Goal: Task Accomplishment & Management: Complete application form

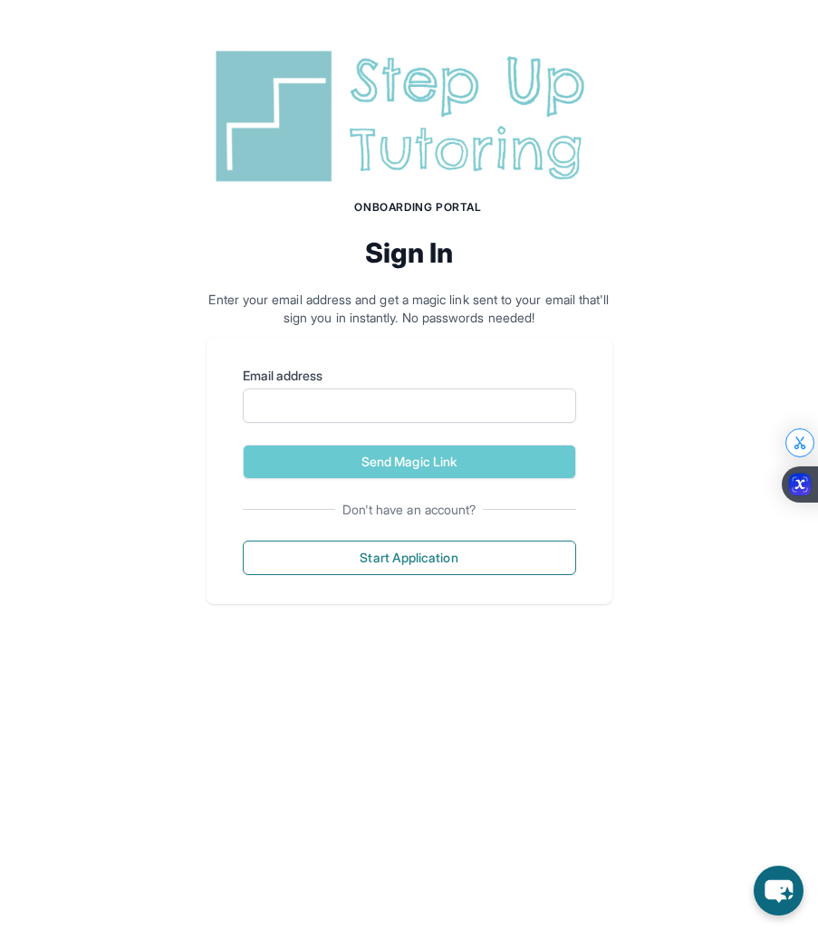
click at [382, 386] on div "Email address" at bounding box center [409, 395] width 333 height 56
click at [375, 413] on input "Email address" at bounding box center [409, 406] width 333 height 34
type input "*"
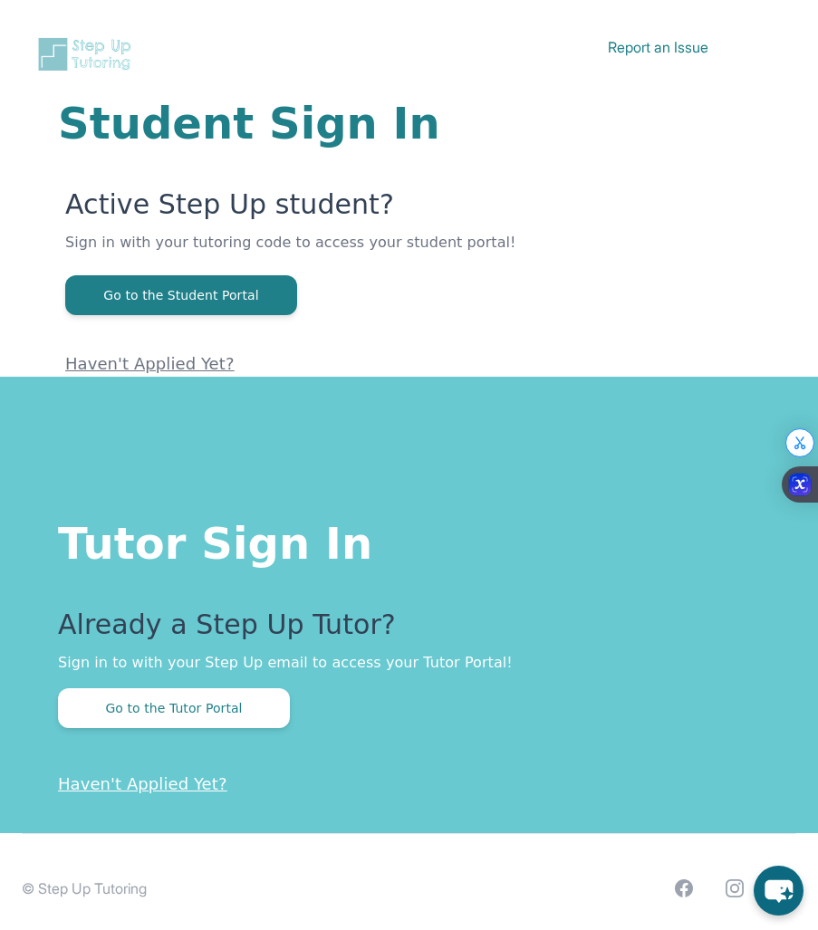
scroll to position [13, 0]
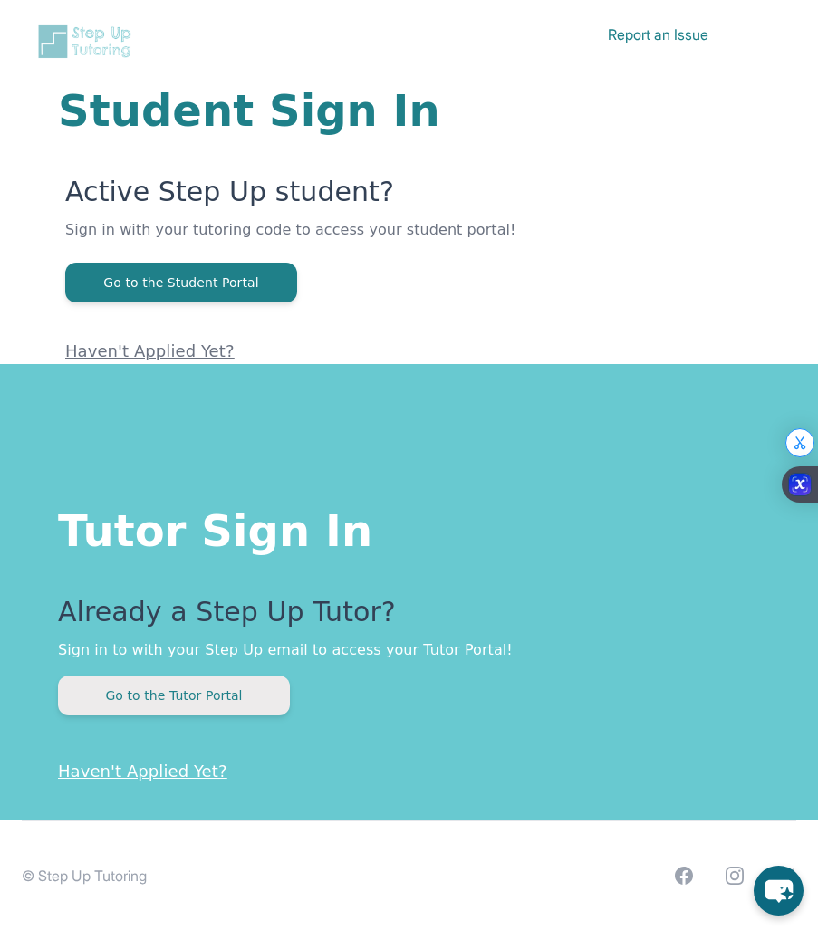
click at [153, 690] on button "Go to the Tutor Portal" at bounding box center [174, 696] width 232 height 40
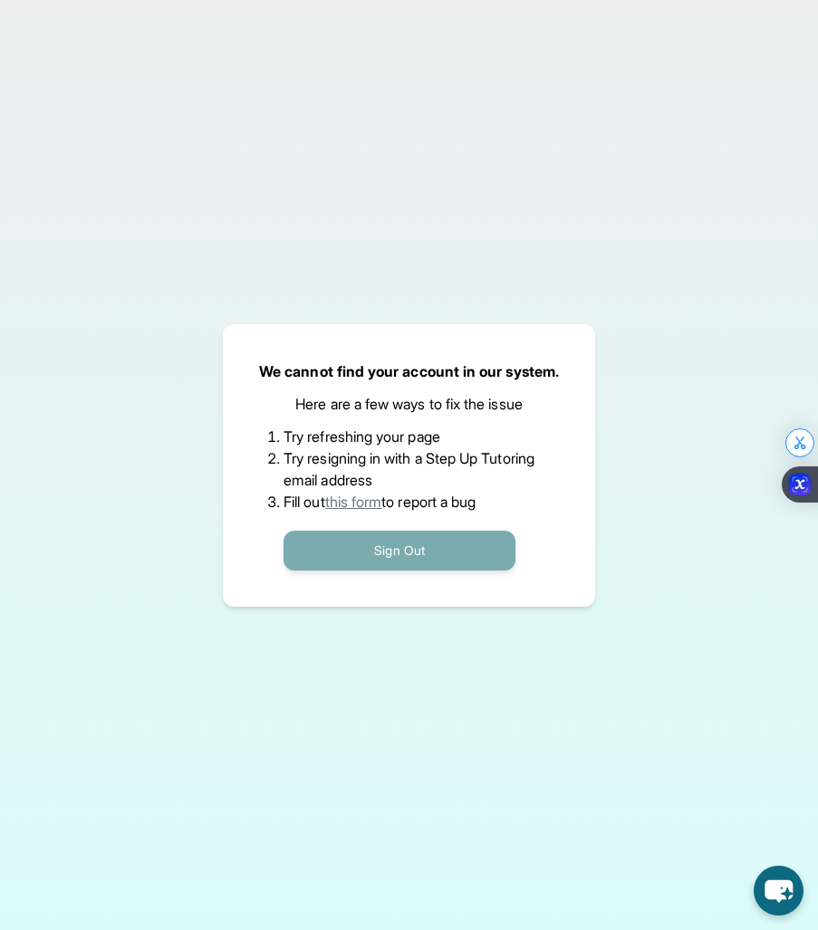
click at [368, 541] on button "Sign Out" at bounding box center [400, 551] width 232 height 40
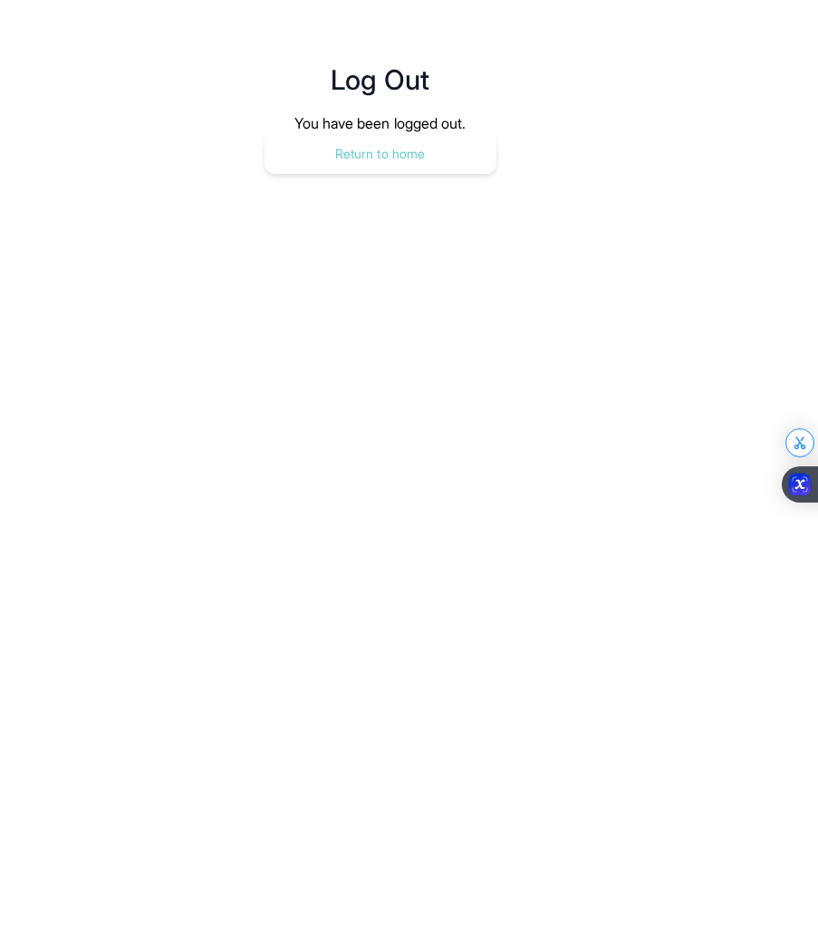
click at [419, 139] on button "Return to home" at bounding box center [381, 154] width 232 height 40
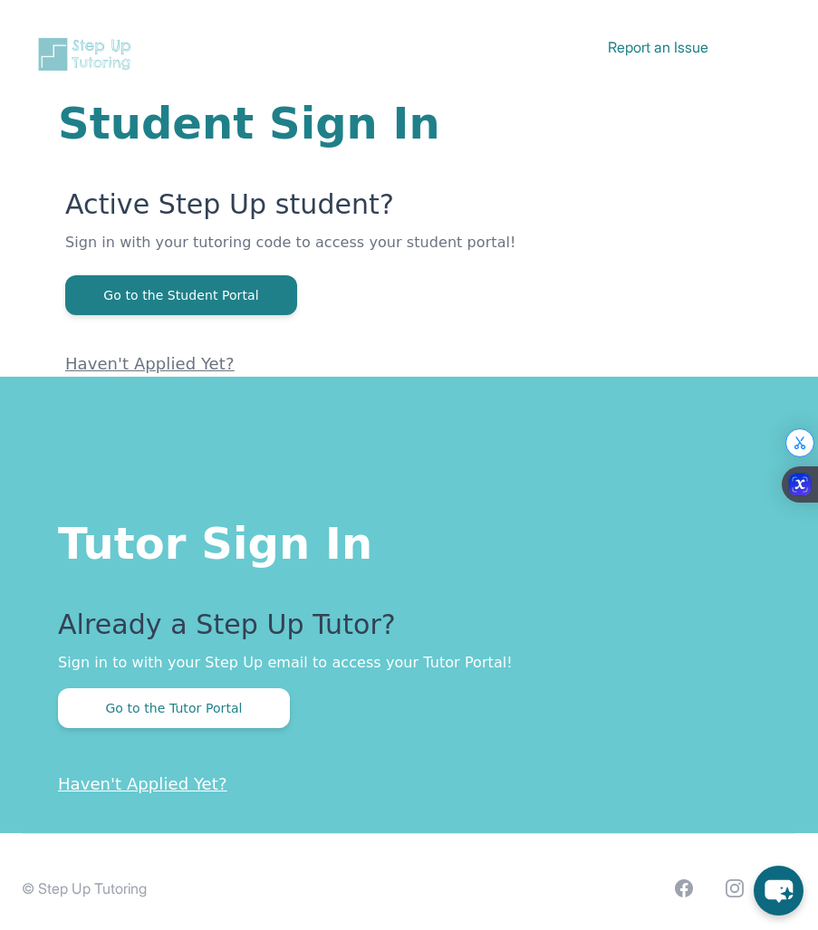
click at [111, 680] on div "Already a Step Up Tutor? Sign in to with your Step Up email to access your Tuto…" at bounding box center [409, 669] width 702 height 120
click at [111, 702] on button "Go to the Tutor Portal" at bounding box center [174, 709] width 232 height 40
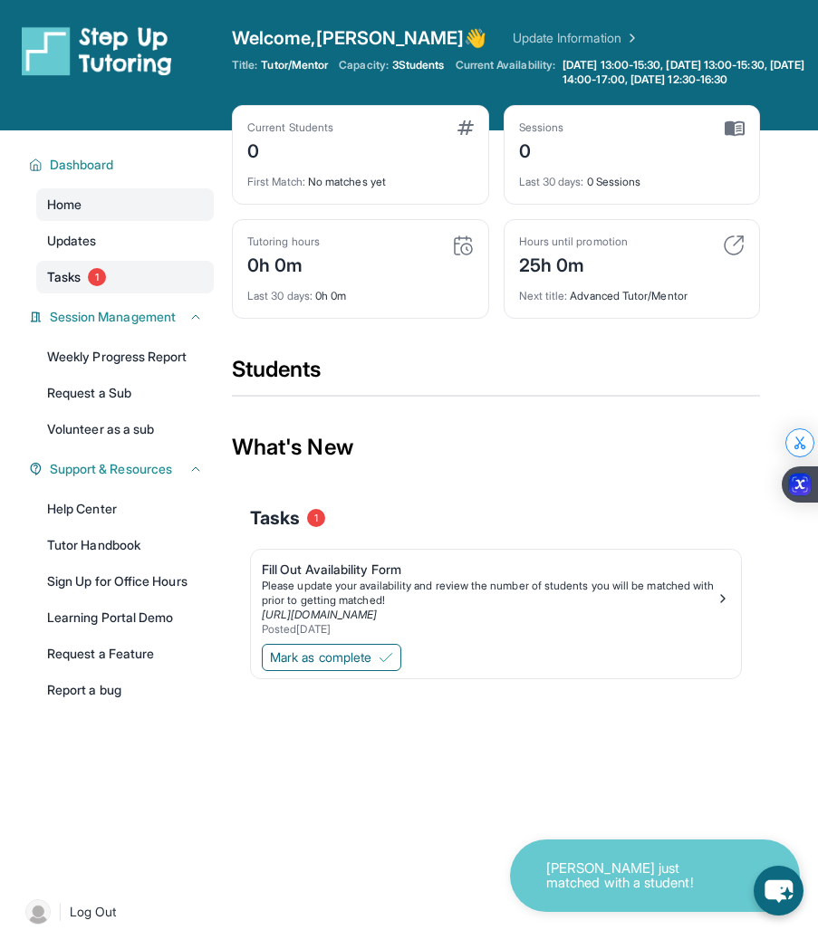
click at [82, 290] on link "Tasks 1" at bounding box center [125, 277] width 178 height 33
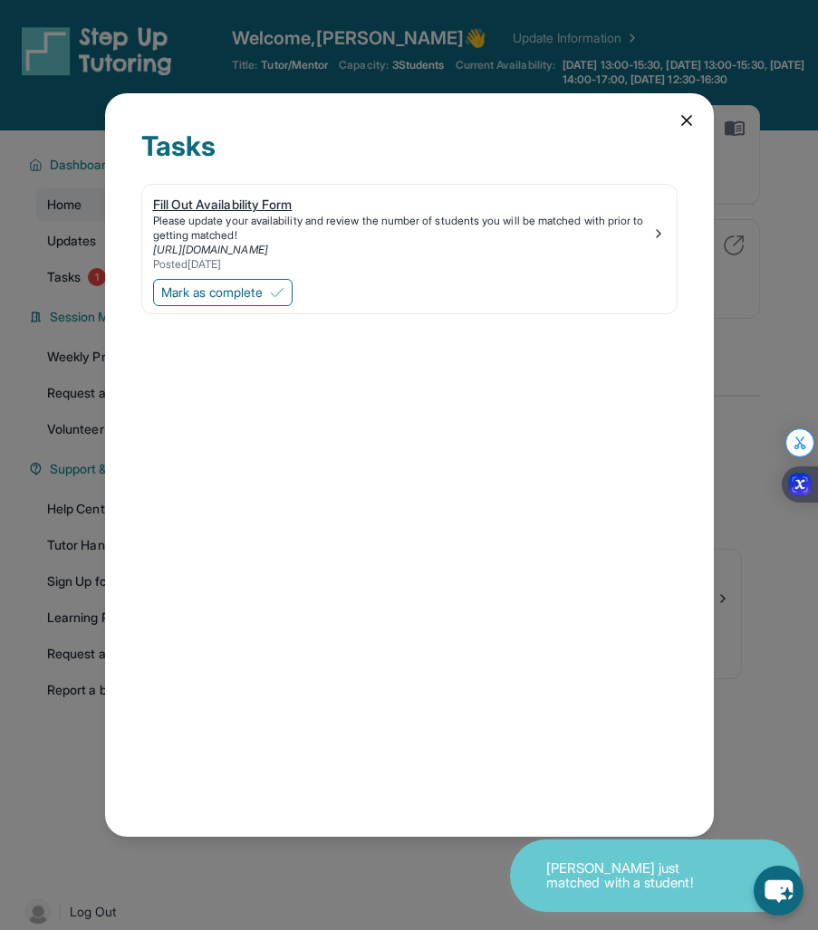
click at [178, 207] on div "Fill Out Availability Form" at bounding box center [402, 205] width 498 height 18
click at [688, 123] on icon at bounding box center [687, 120] width 18 height 18
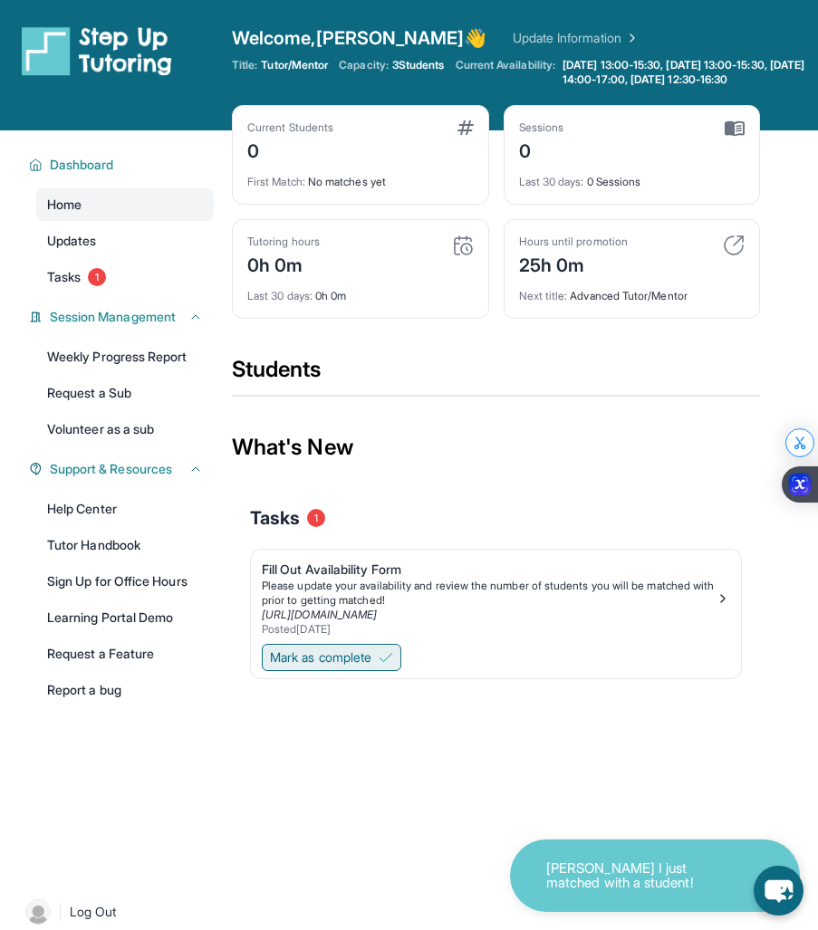
click at [335, 667] on span "Mark as complete" at bounding box center [320, 658] width 101 height 18
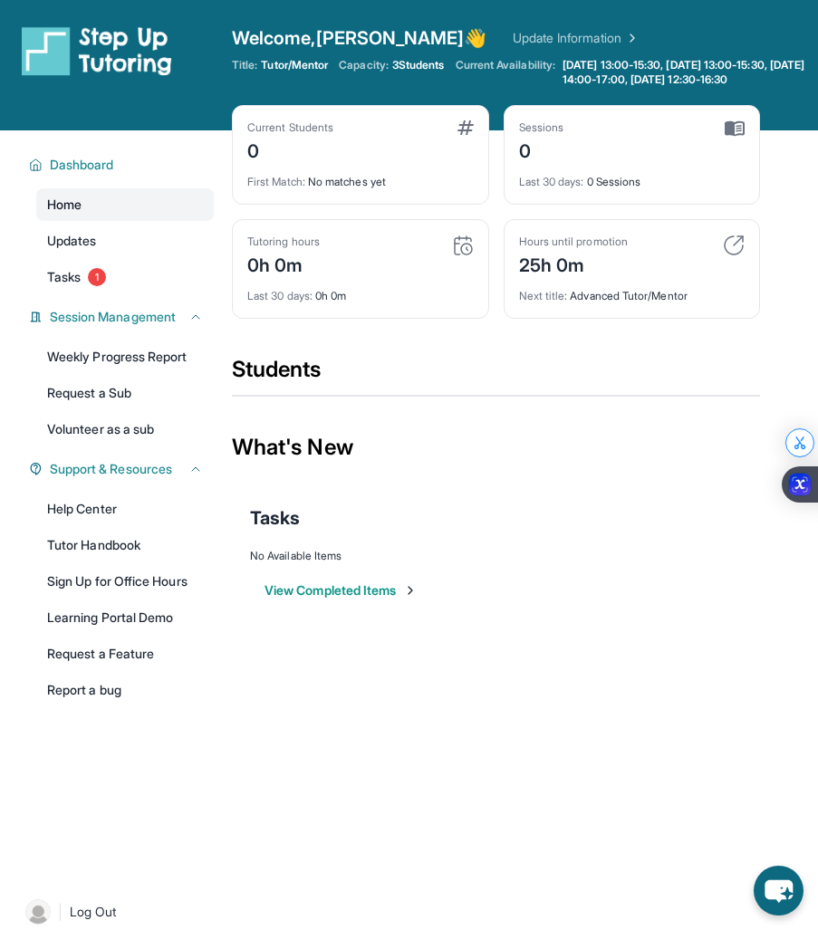
click at [77, 214] on span "Home" at bounding box center [64, 205] width 34 height 18
click at [389, 187] on div "First Match : No matches yet" at bounding box center [360, 176] width 227 height 25
click at [84, 257] on link "Updates" at bounding box center [125, 241] width 178 height 33
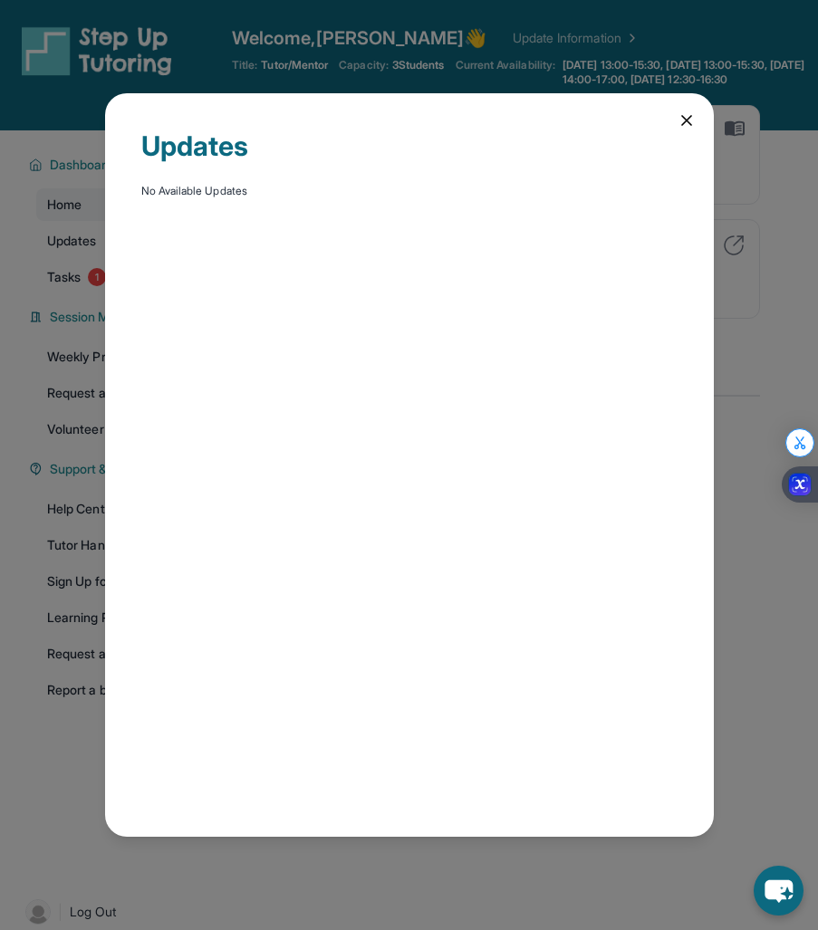
click at [69, 286] on div "Updates No Available Updates" at bounding box center [409, 465] width 818 height 930
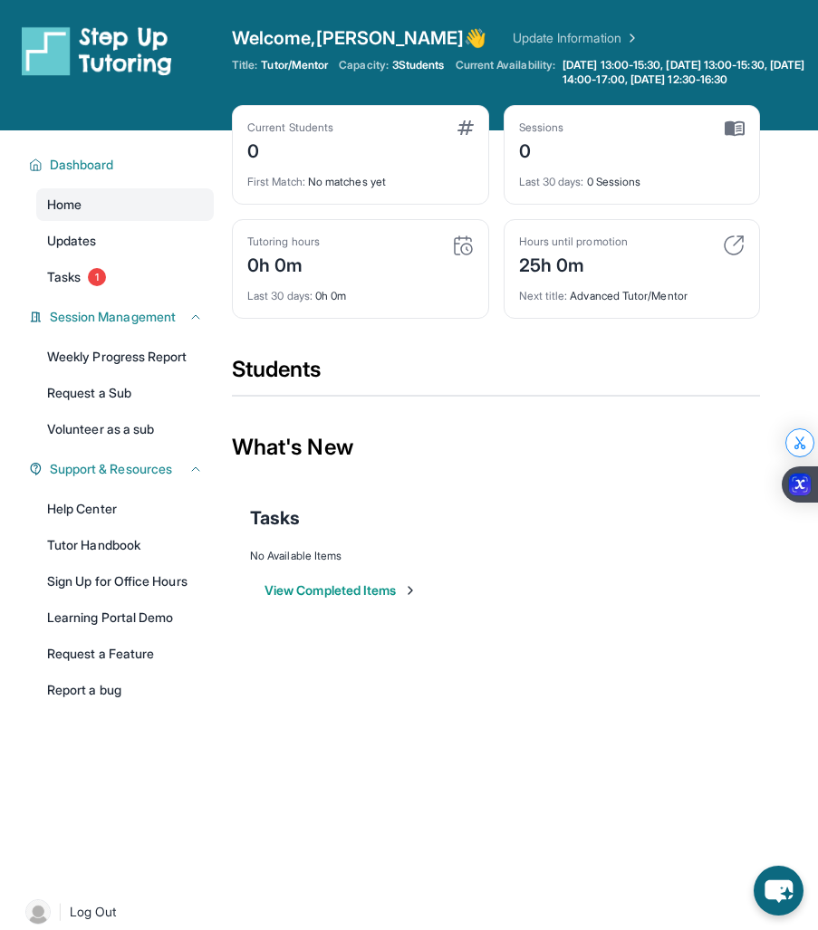
click at [69, 286] on span "Tasks" at bounding box center [64, 277] width 34 height 18
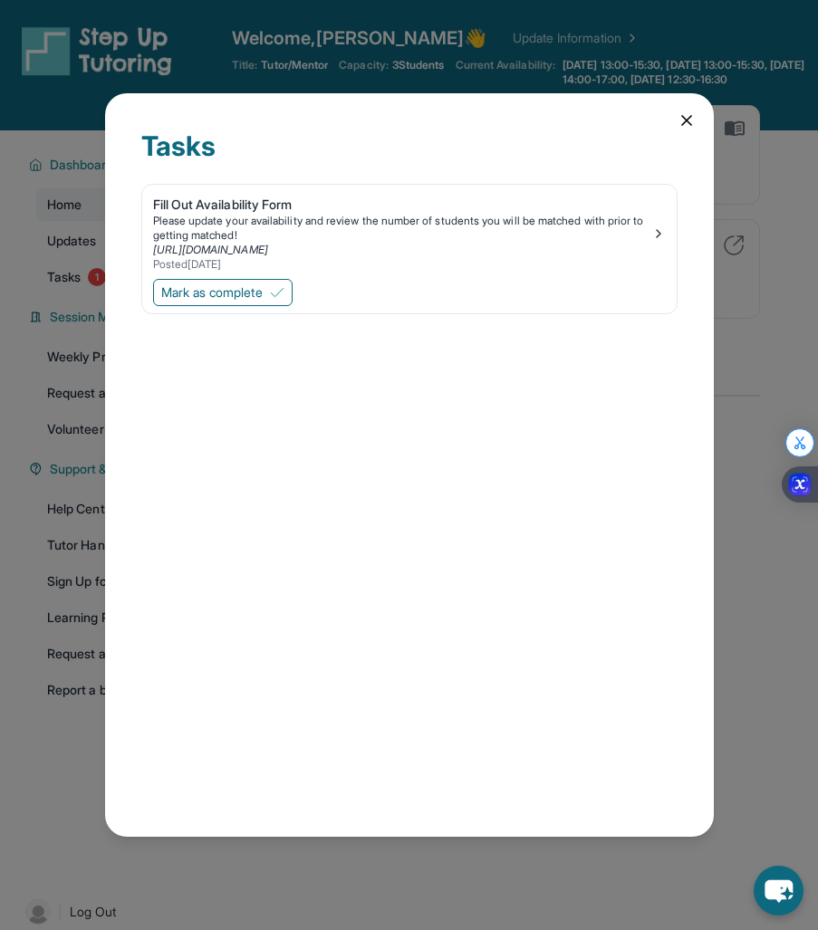
click at [694, 111] on icon at bounding box center [687, 120] width 18 height 18
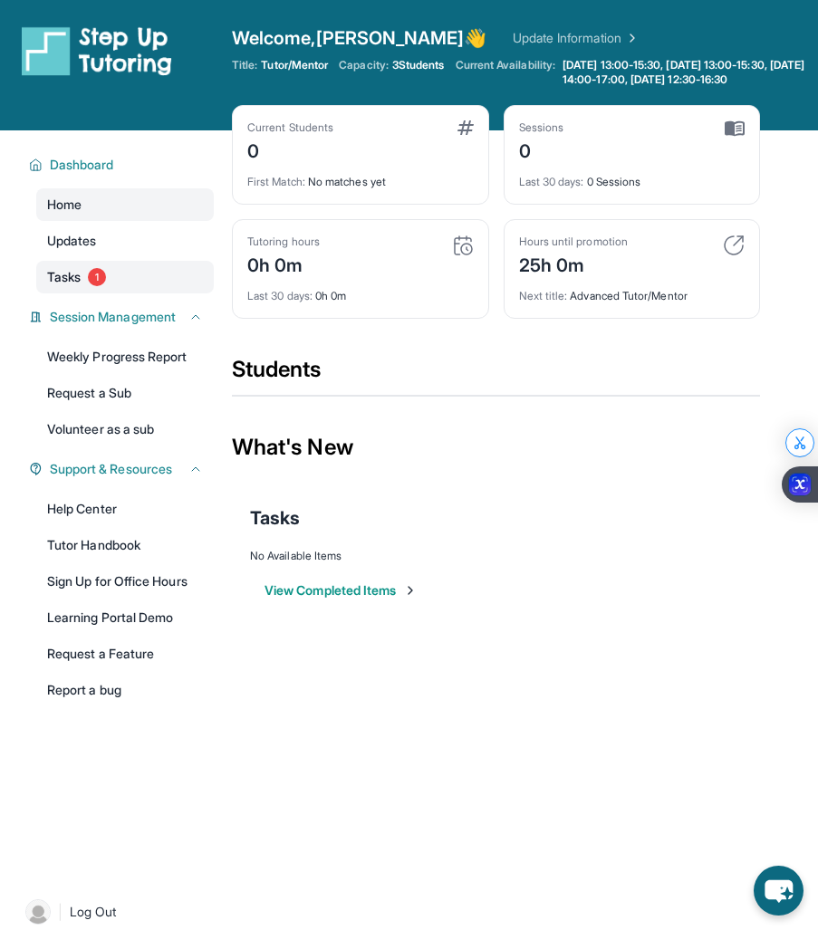
click at [63, 294] on link "Tasks 1" at bounding box center [125, 277] width 178 height 33
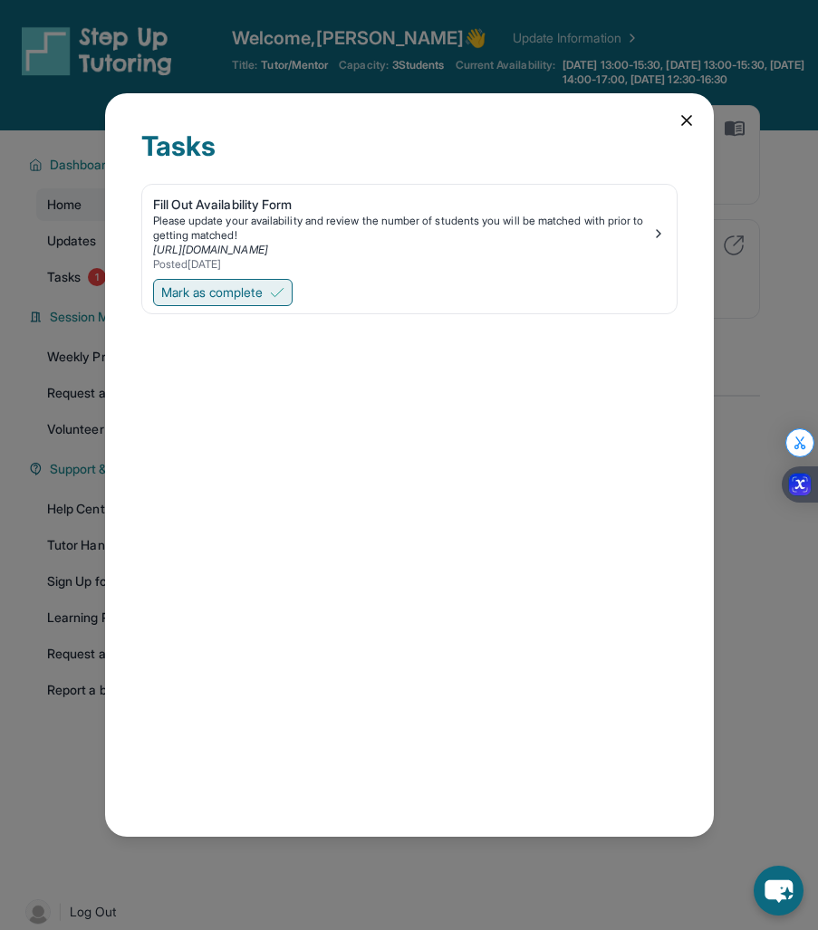
click at [276, 302] on button "Mark as complete" at bounding box center [223, 292] width 140 height 27
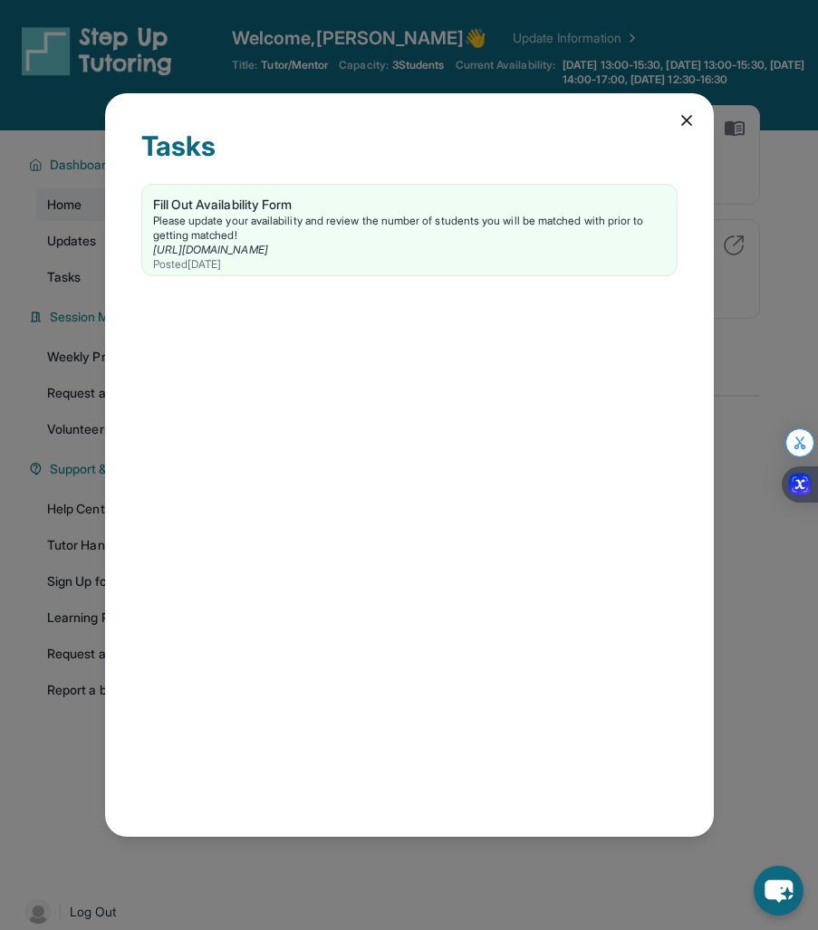
click at [680, 111] on icon at bounding box center [687, 120] width 18 height 18
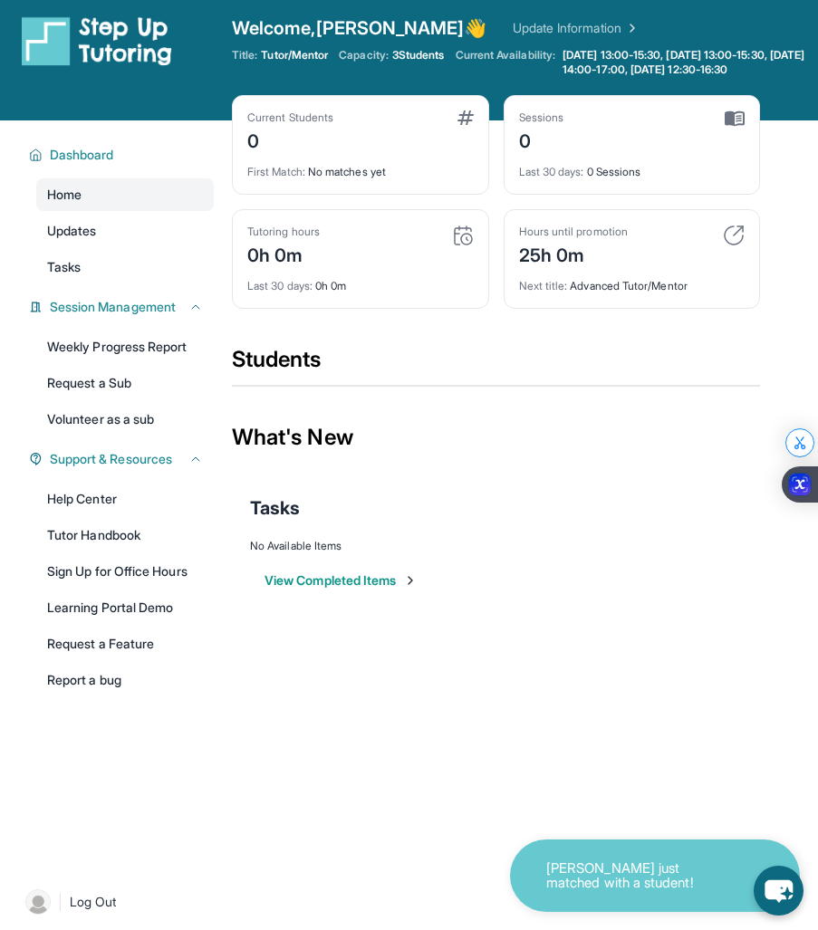
scroll to position [12, 0]
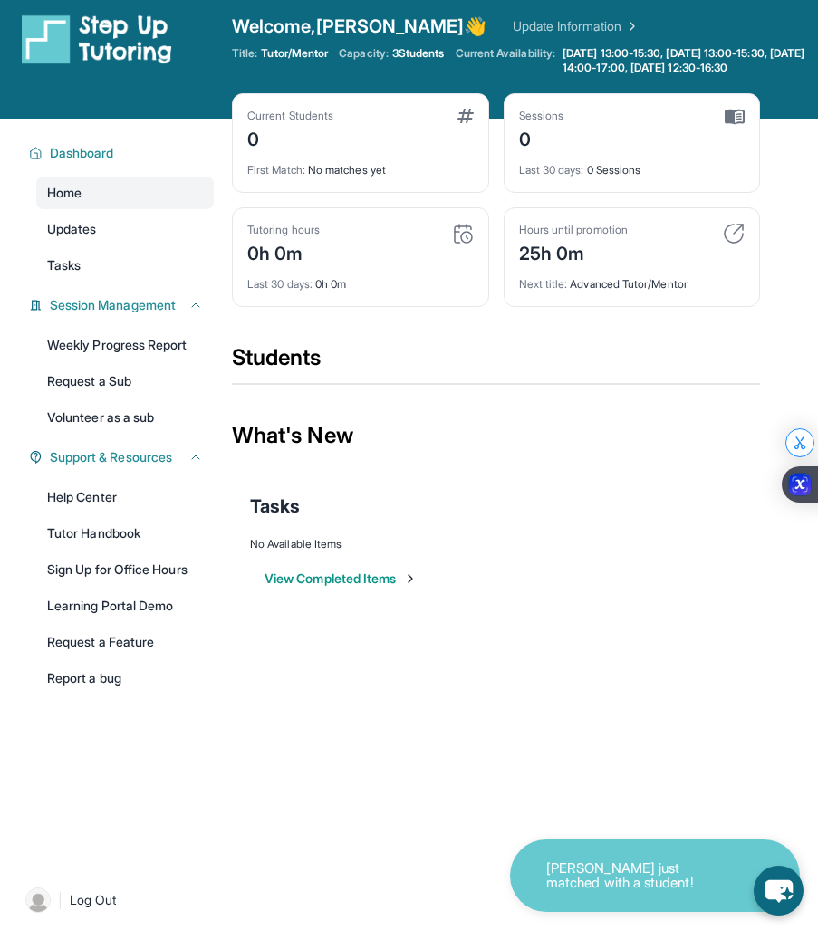
click at [736, 245] on img at bounding box center [734, 234] width 22 height 22
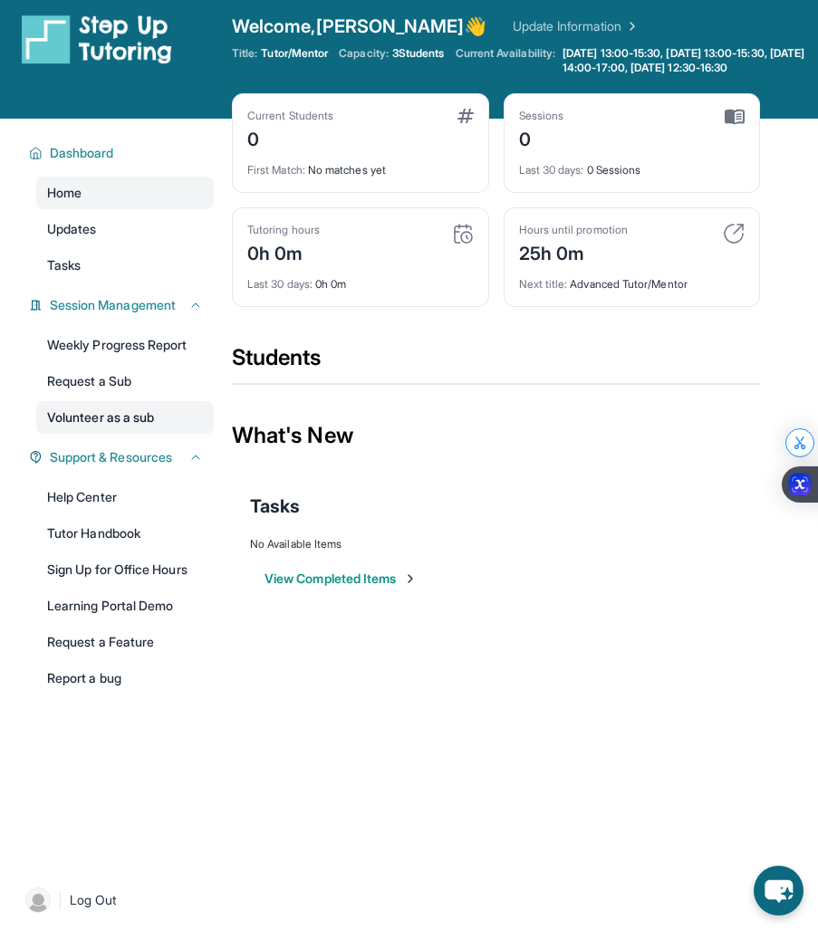
click at [131, 430] on link "Volunteer as a sub" at bounding box center [125, 417] width 178 height 33
click at [185, 314] on button "Session Management" at bounding box center [123, 305] width 160 height 18
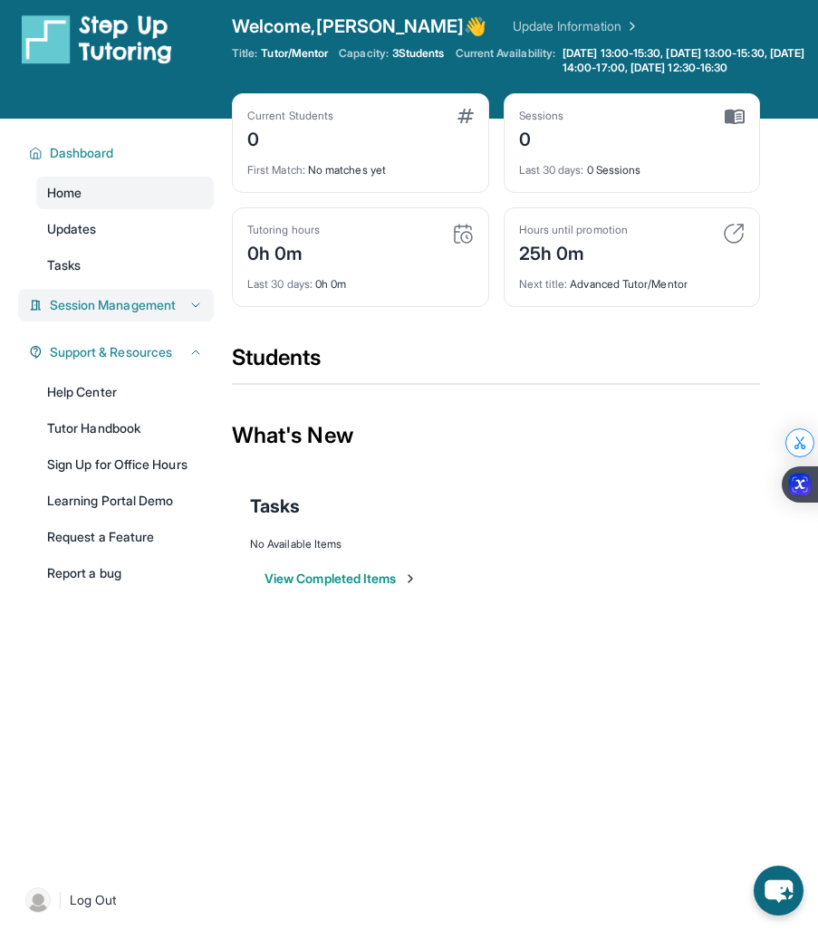
click at [185, 314] on button "Session Management" at bounding box center [123, 305] width 160 height 18
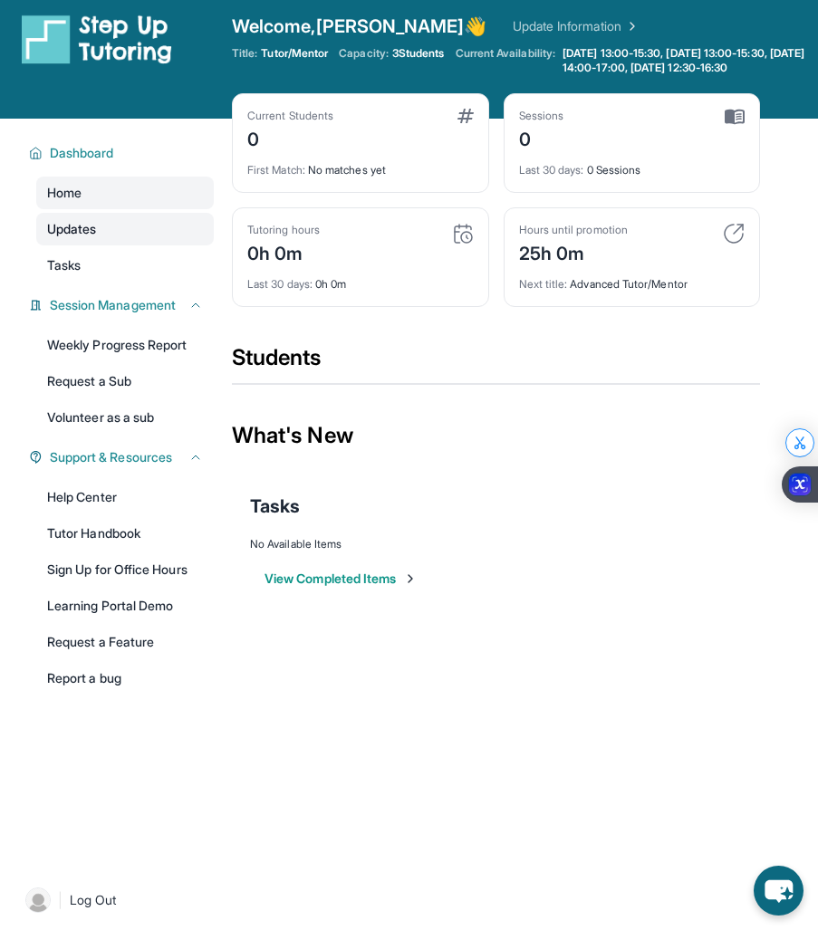
click at [97, 238] on span "Updates" at bounding box center [72, 229] width 50 height 18
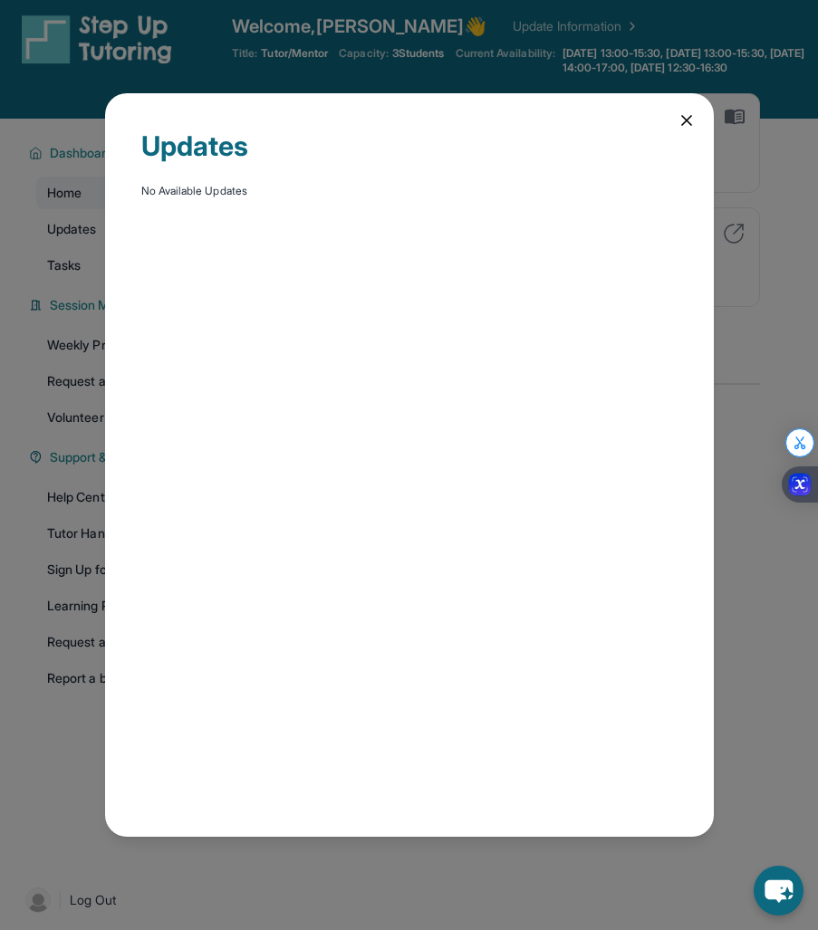
click at [680, 117] on icon at bounding box center [687, 120] width 18 height 18
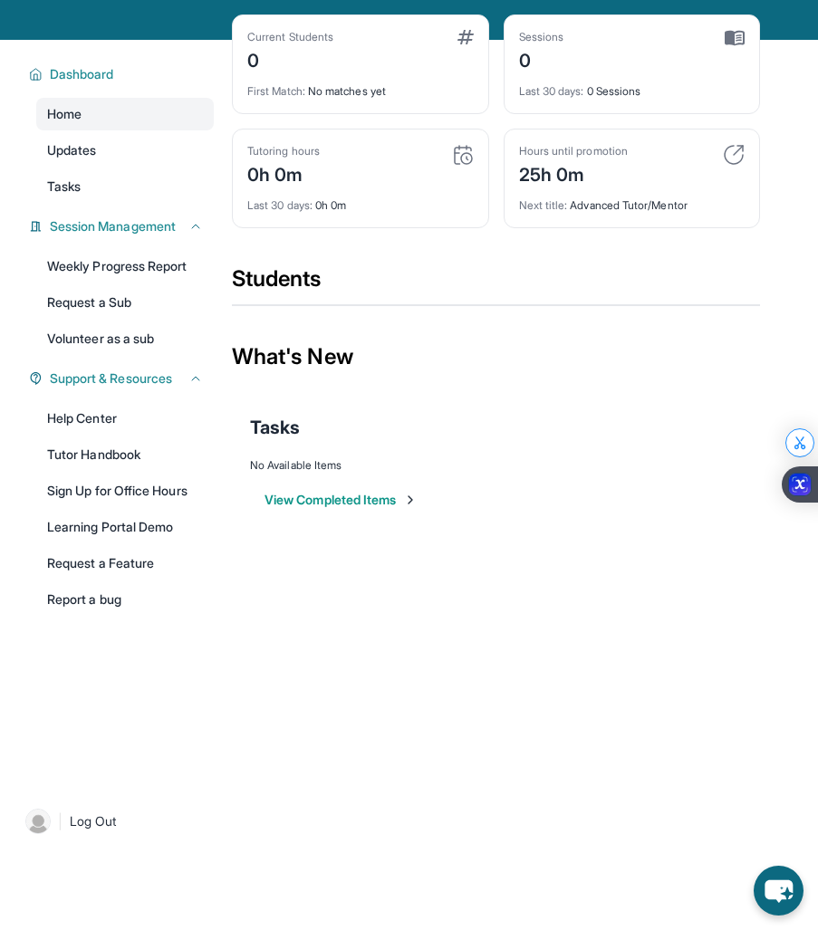
scroll to position [123, 0]
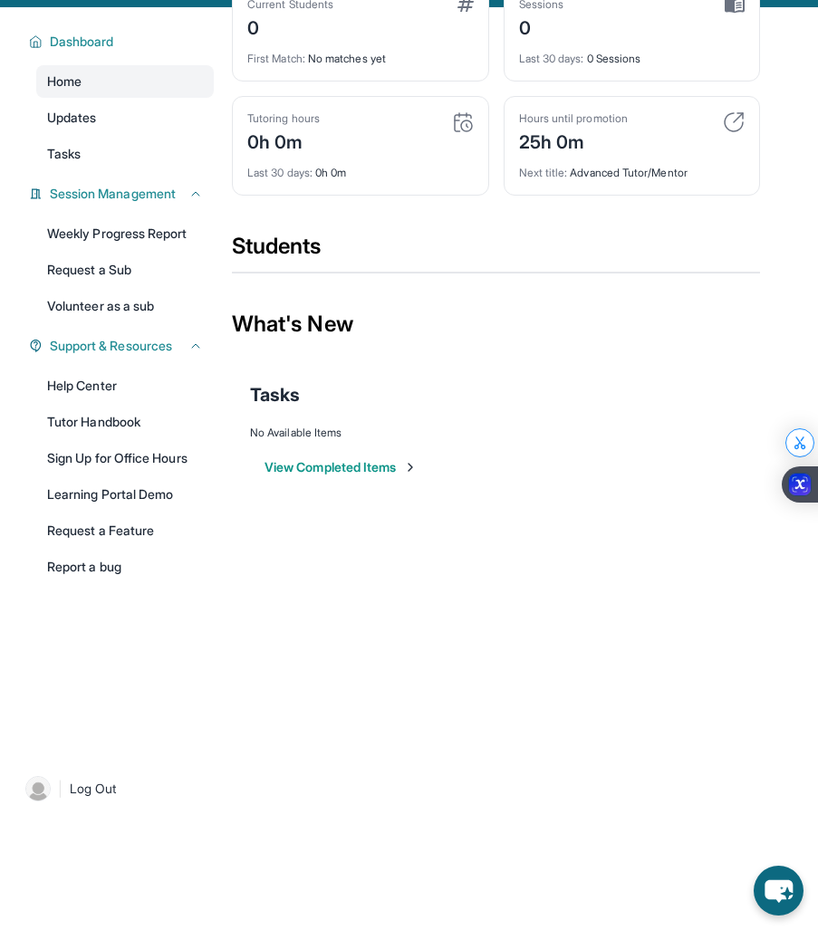
click at [725, 133] on img at bounding box center [734, 122] width 22 height 22
click at [732, 133] on img at bounding box center [734, 122] width 22 height 22
click at [686, 179] on div "Next title : Advanced Tutor/Mentor" at bounding box center [632, 167] width 227 height 25
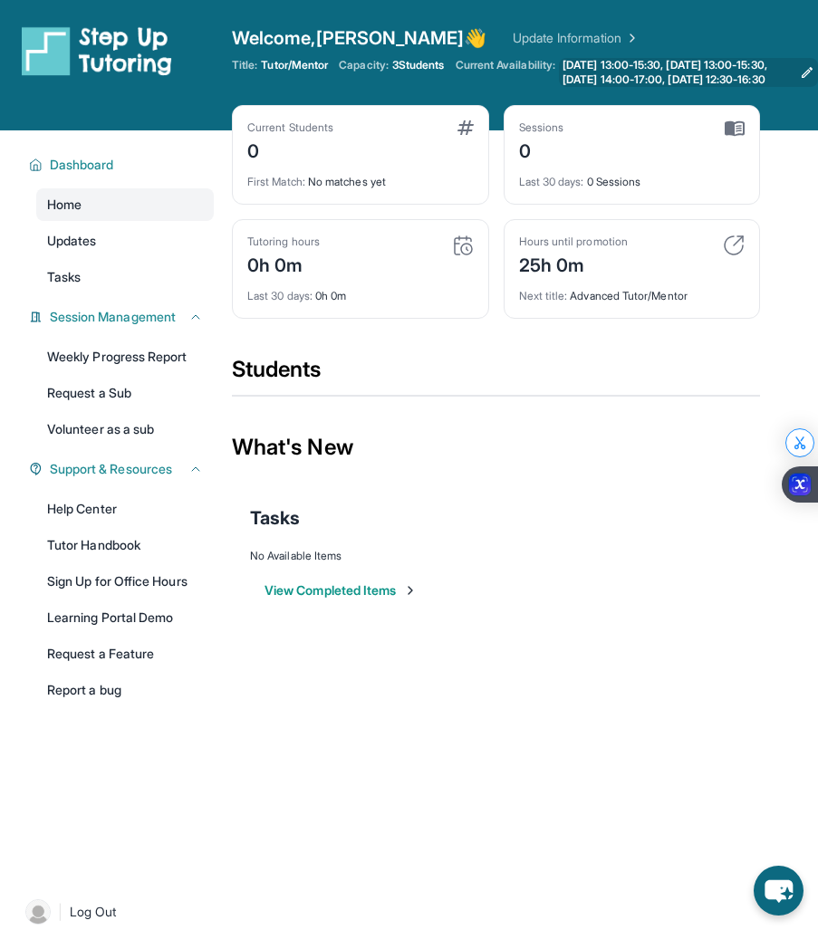
click at [663, 63] on span "[DATE] 13:00-15:30, [DATE] 13:00-15:30, [DATE] 14:00-17:00, [DATE] 12:30-16:30" at bounding box center [678, 72] width 230 height 29
